Goal: Find specific page/section: Find specific page/section

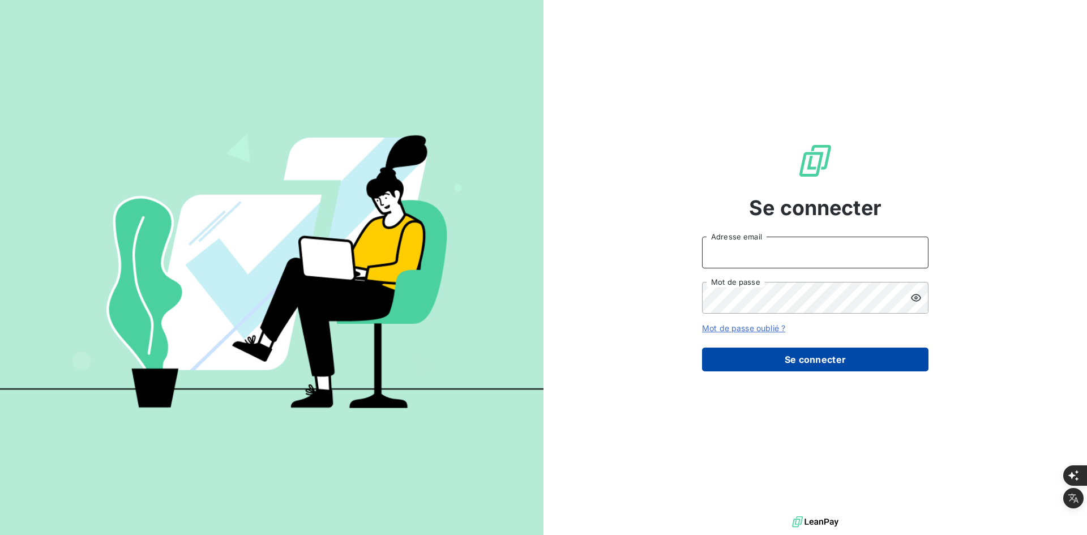
type input "[PERSON_NAME][EMAIL_ADDRESS][DOMAIN_NAME]"
click at [775, 367] on button "Se connecter" at bounding box center [815, 360] width 226 height 24
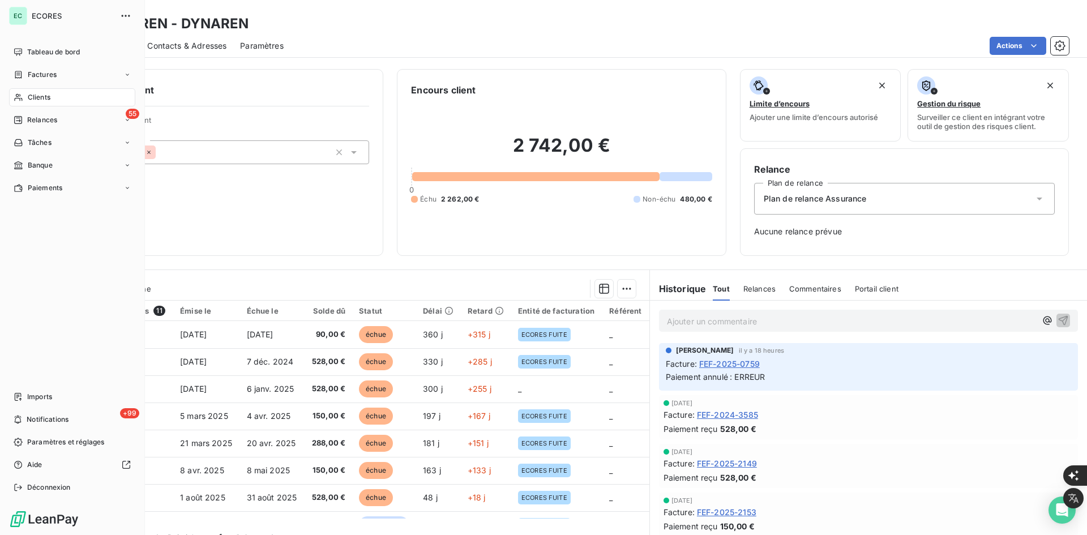
click at [35, 98] on span "Clients" at bounding box center [39, 97] width 23 height 10
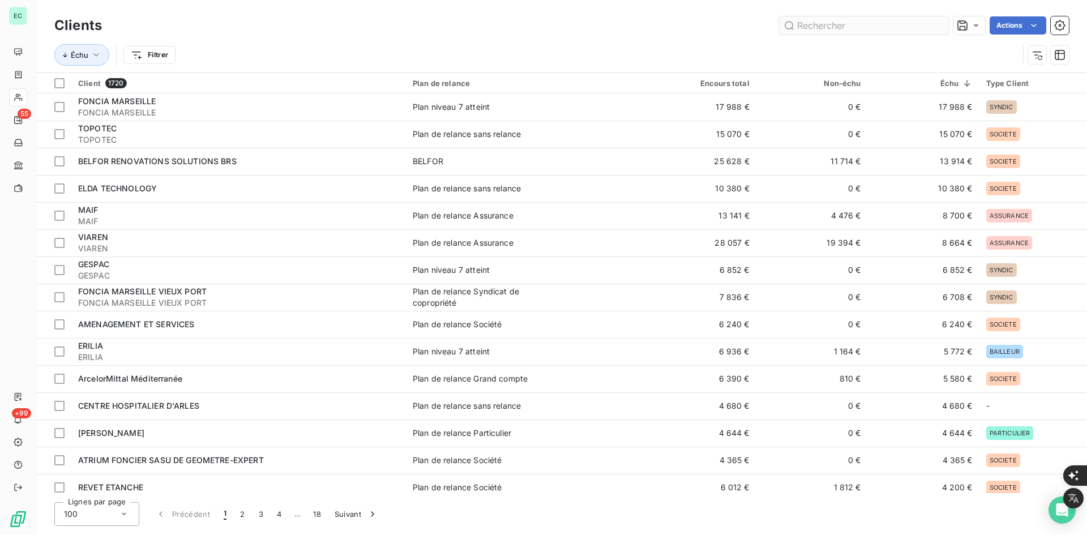
click at [811, 22] on input "text" at bounding box center [864, 25] width 170 height 18
type input "v"
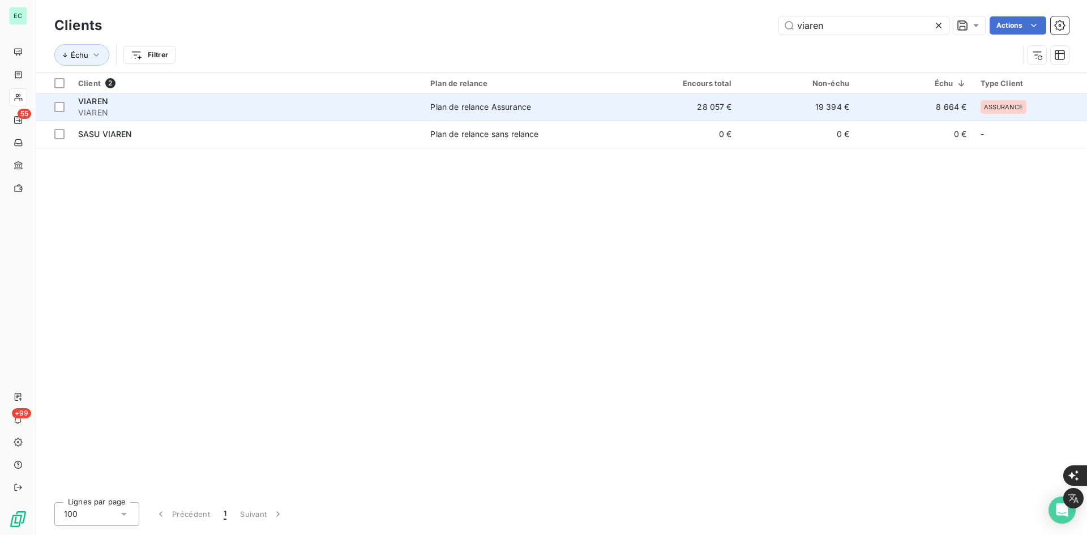
type input "viaren"
click at [368, 113] on span "VIAREN" at bounding box center [247, 112] width 339 height 11
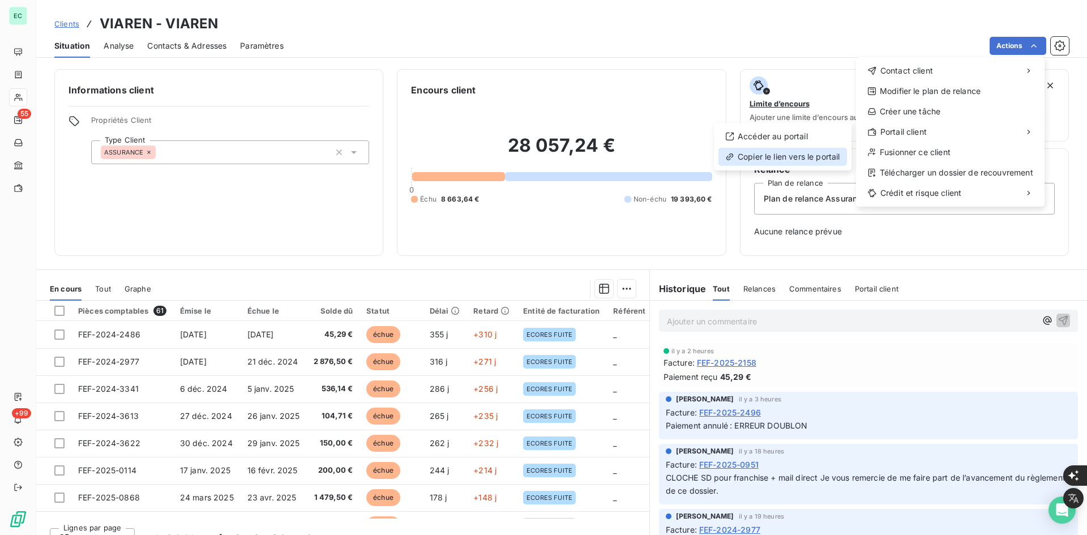
click at [800, 158] on div "Copier le lien vers le portail" at bounding box center [783, 157] width 129 height 18
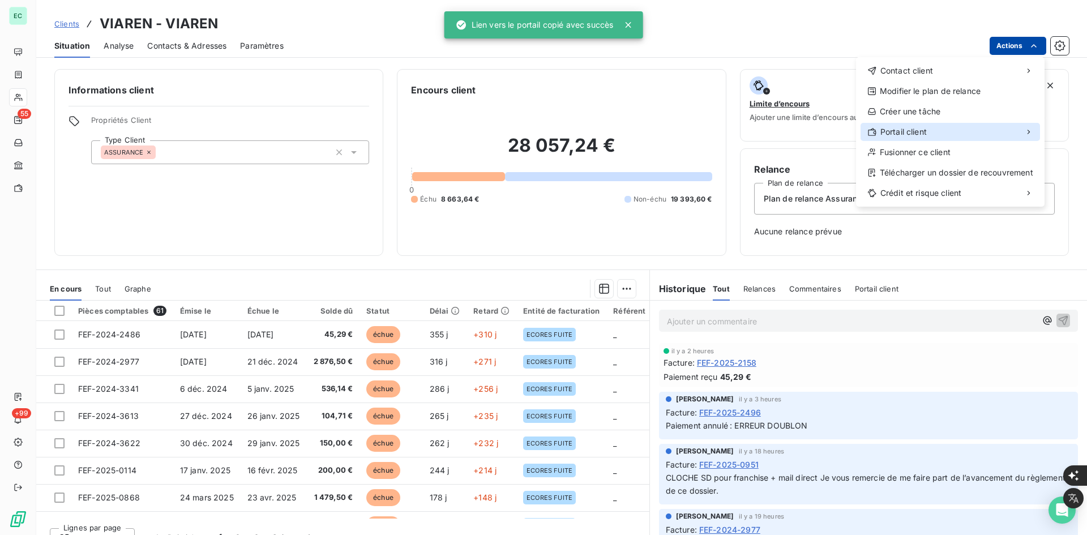
click at [942, 138] on div "Portail client" at bounding box center [950, 132] width 179 height 18
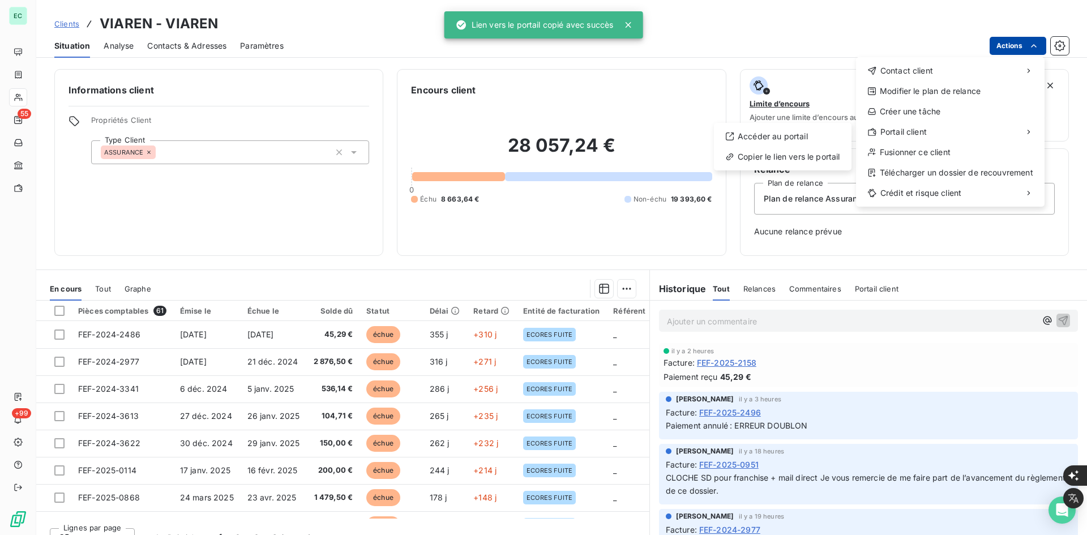
click at [807, 147] on div "Accéder au portail Copier le lien vers le portail" at bounding box center [783, 147] width 138 height 48
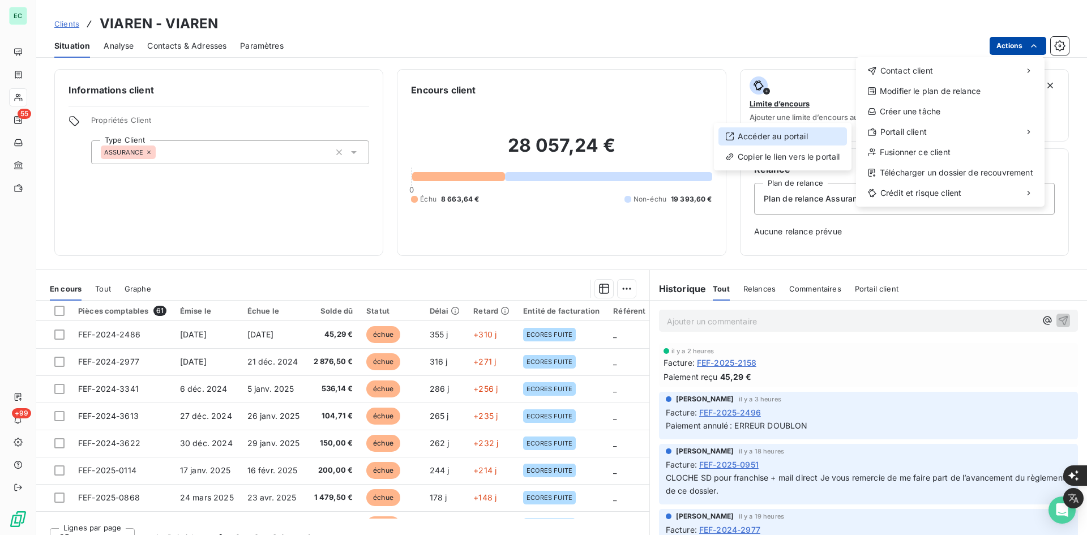
click at [802, 143] on div "Accéder au portail" at bounding box center [783, 136] width 129 height 18
